Goal: Task Accomplishment & Management: Manage account settings

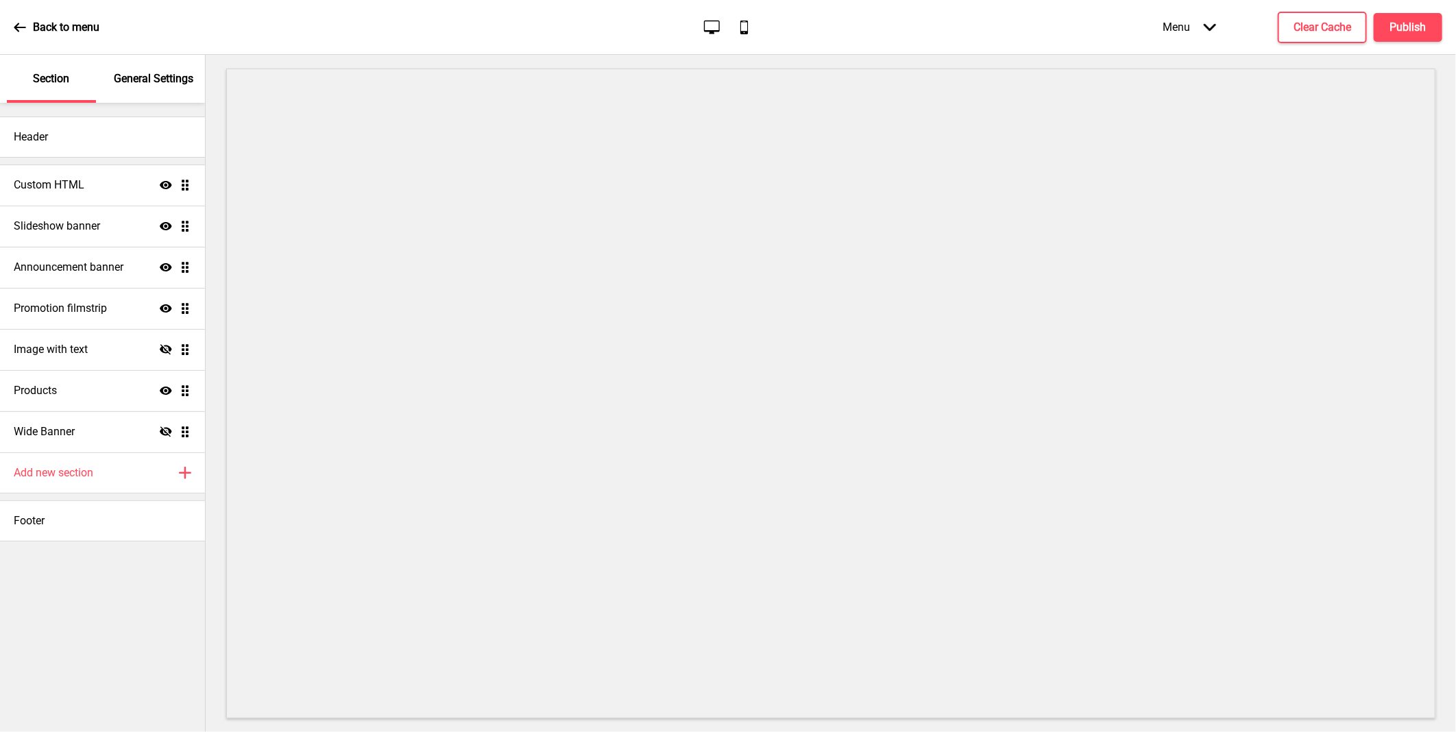
click at [164, 186] on icon at bounding box center [166, 185] width 12 height 8
click at [161, 228] on icon at bounding box center [166, 226] width 12 height 8
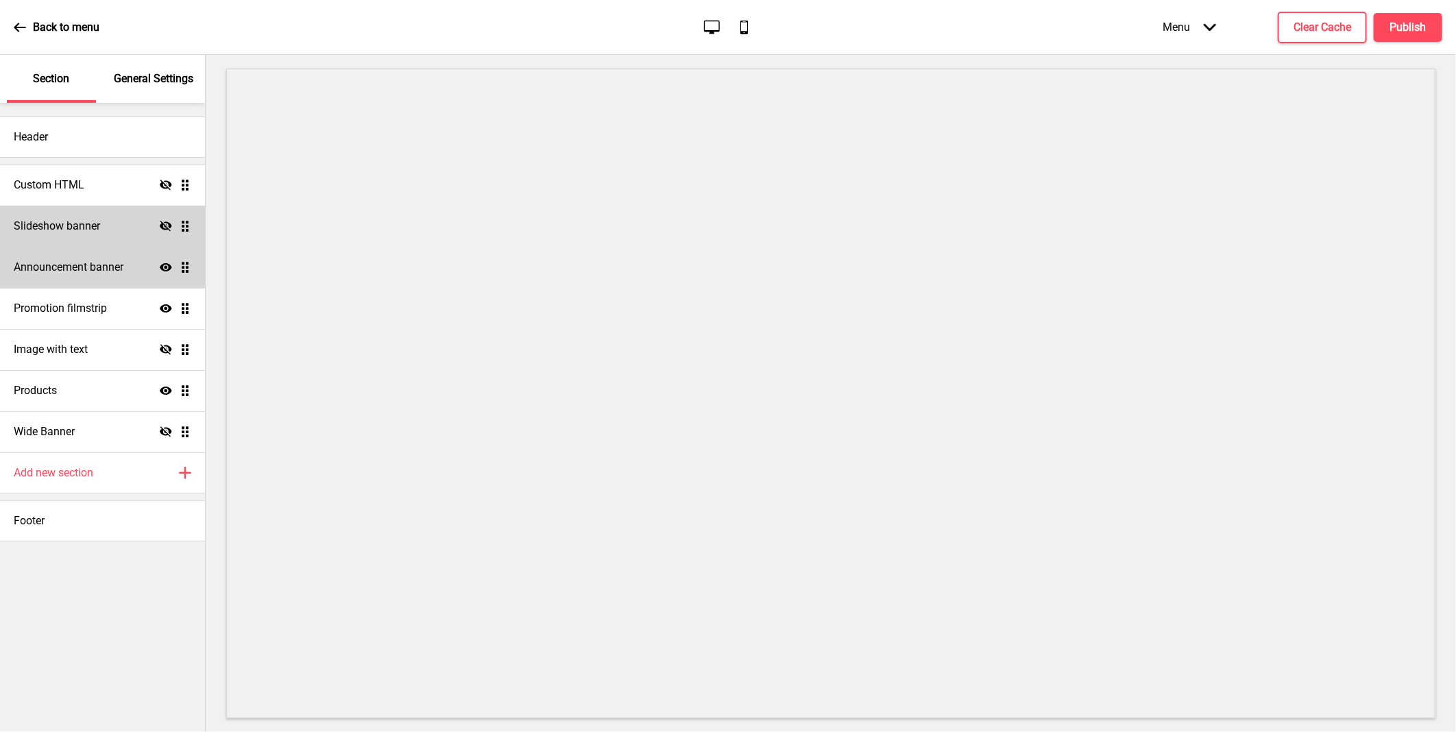
click at [169, 276] on div "Announcement banner Show Drag" at bounding box center [102, 267] width 205 height 41
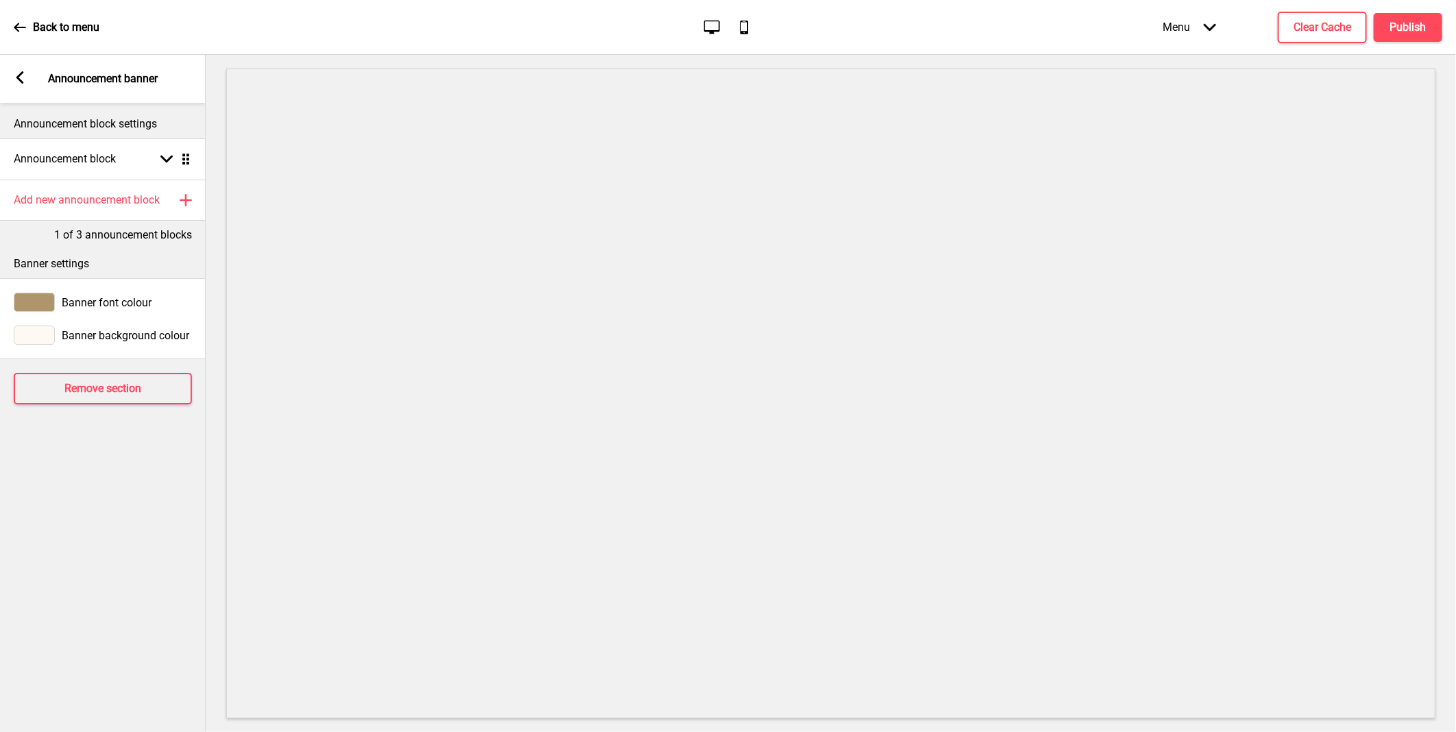
click at [17, 72] on rect at bounding box center [20, 77] width 12 height 12
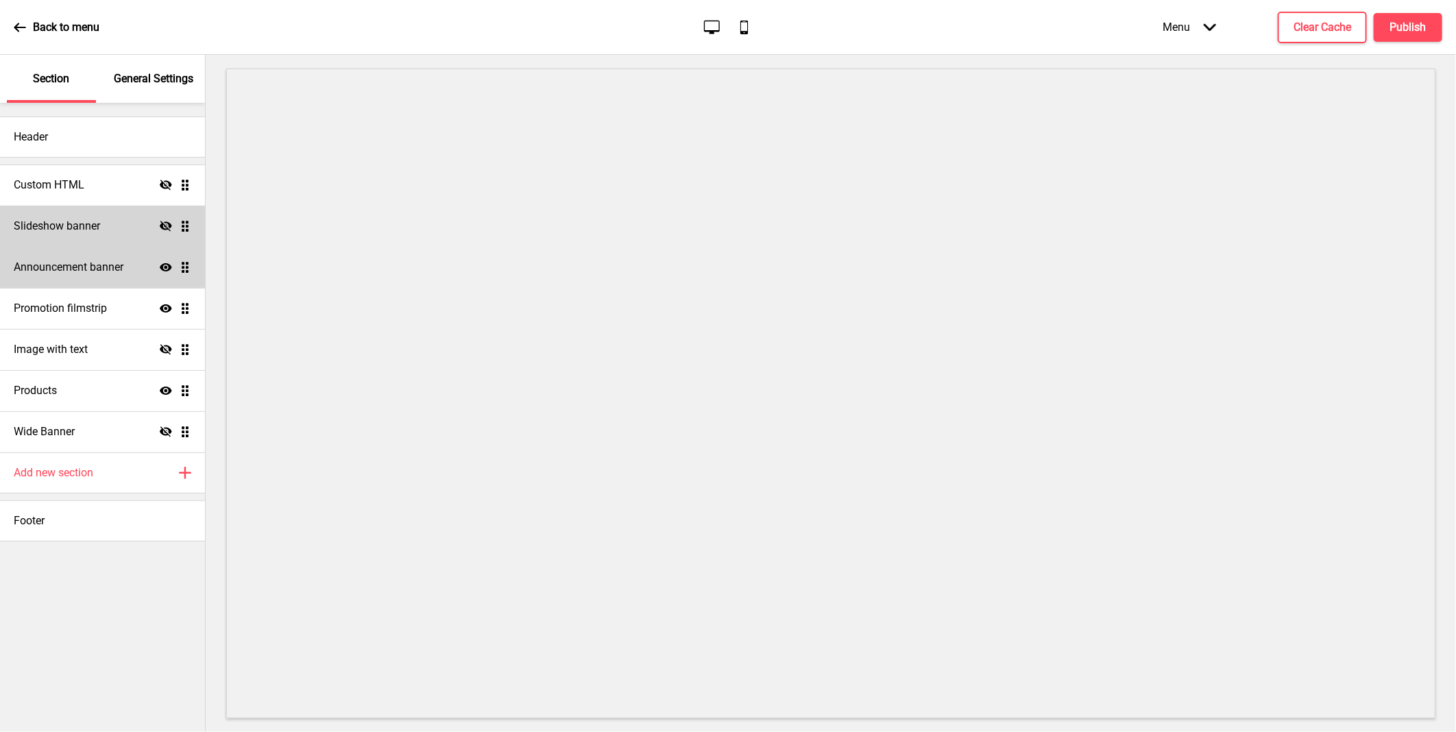
click at [173, 269] on div "Show Drag" at bounding box center [176, 267] width 32 height 12
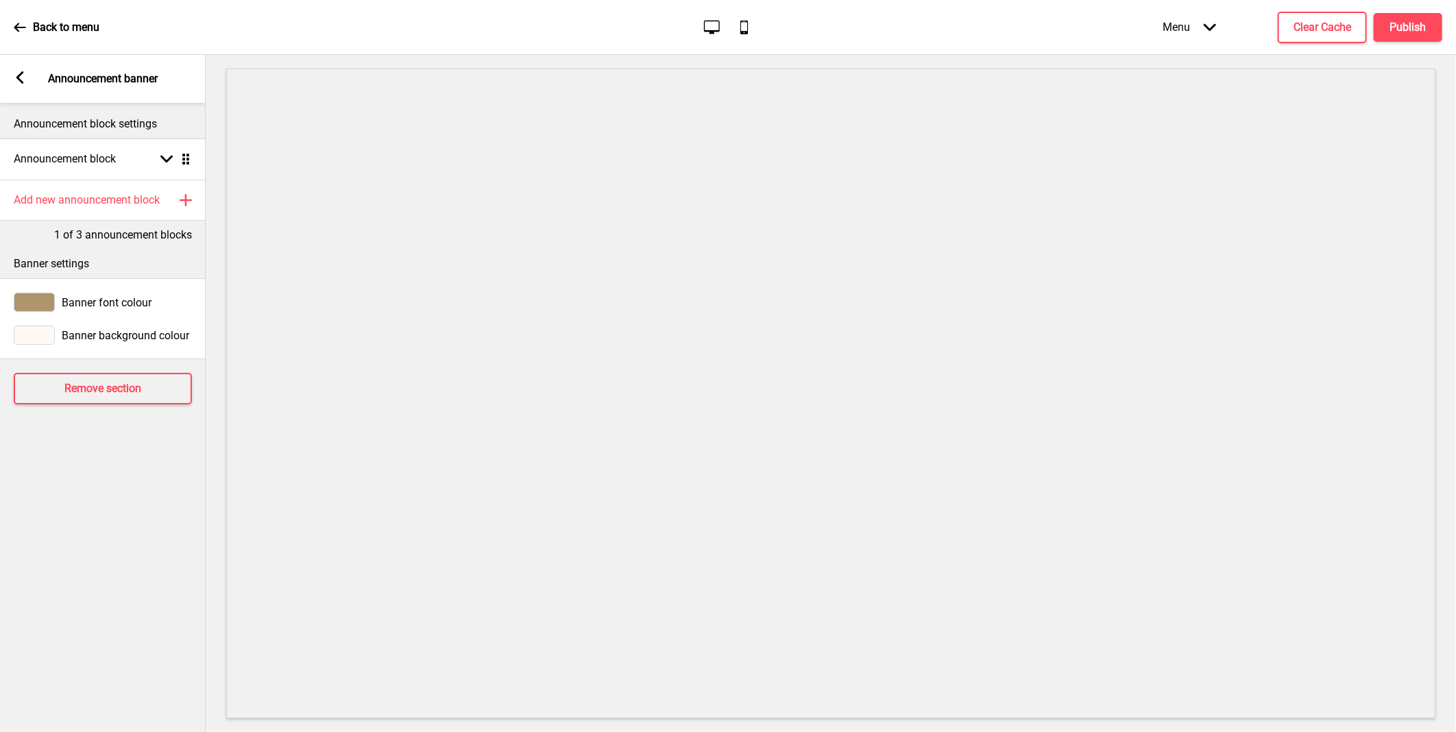
click at [10, 76] on div "Arrow left Announcement banner" at bounding box center [103, 79] width 206 height 48
click at [21, 84] on div "Arrow left" at bounding box center [20, 78] width 12 height 15
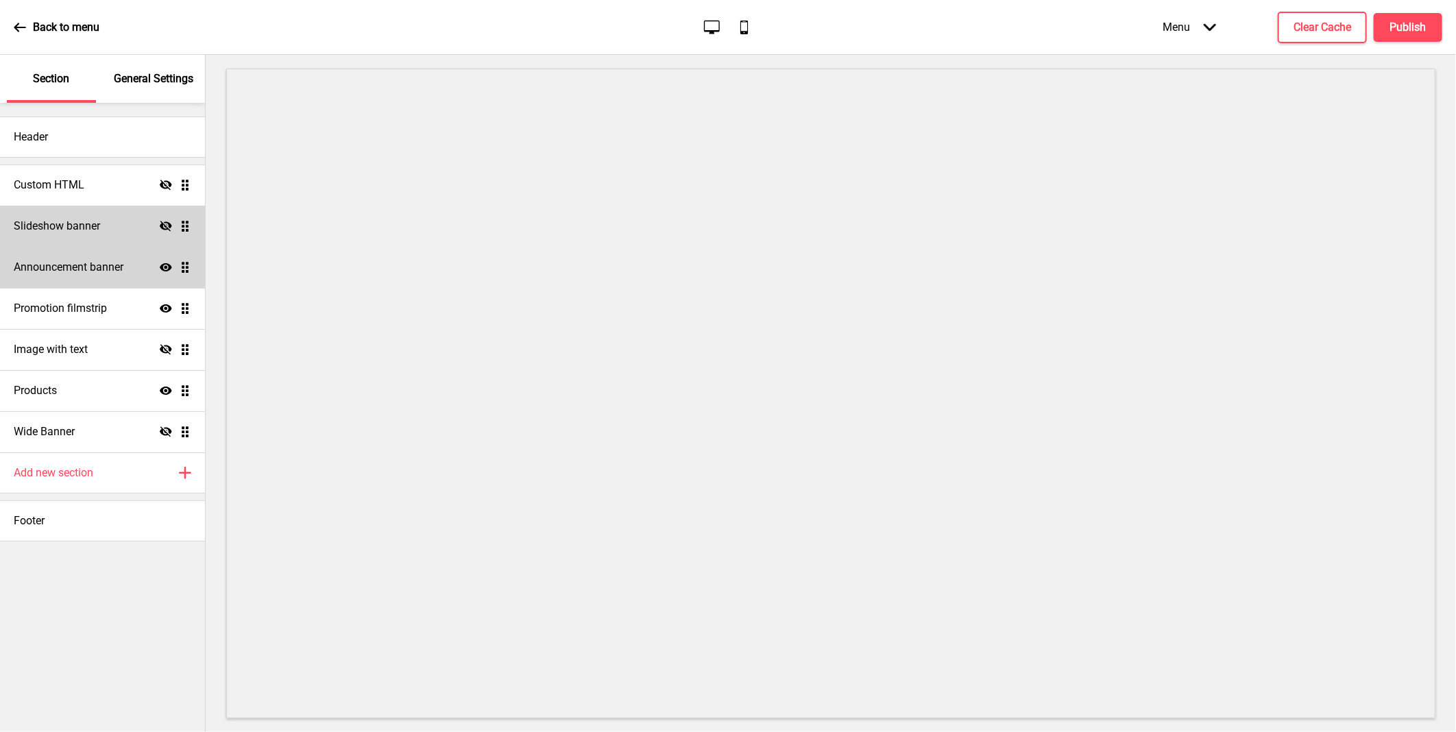
click at [166, 261] on icon "Show" at bounding box center [166, 267] width 12 height 12
click at [167, 304] on icon "Show" at bounding box center [166, 308] width 12 height 12
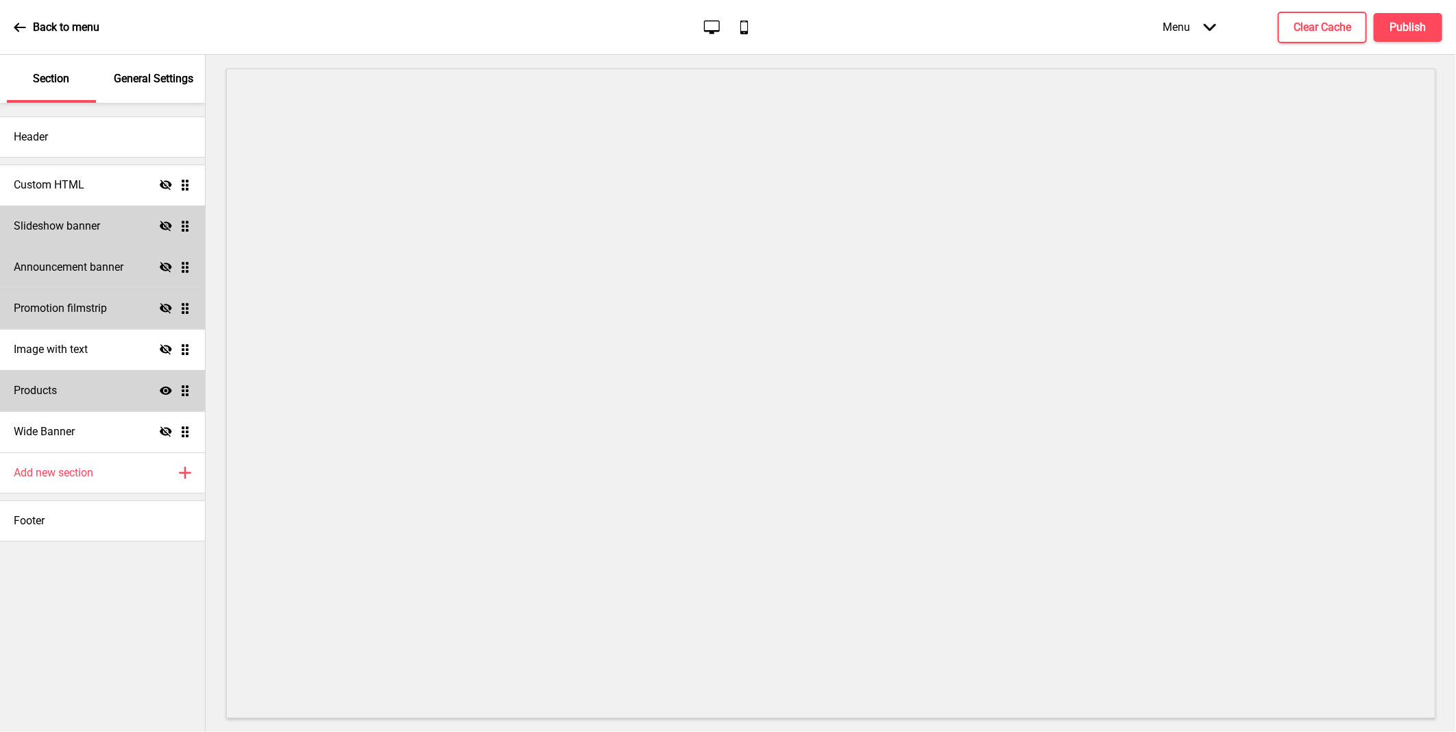
click at [169, 385] on icon "Show" at bounding box center [166, 391] width 12 height 12
click at [1393, 26] on h4 "Publish" at bounding box center [1408, 27] width 36 height 15
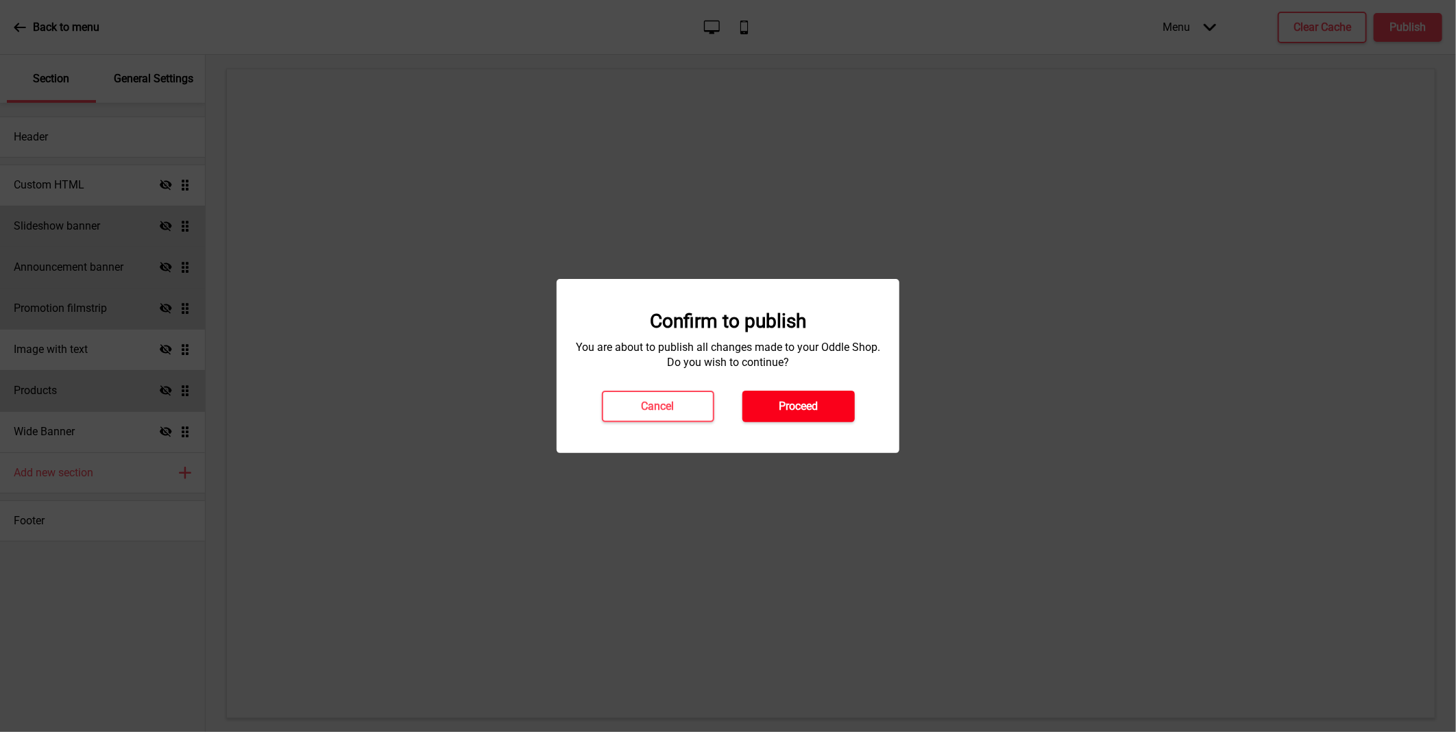
click at [824, 411] on button "Proceed" at bounding box center [798, 407] width 112 height 32
